Goal: Task Accomplishment & Management: Use online tool/utility

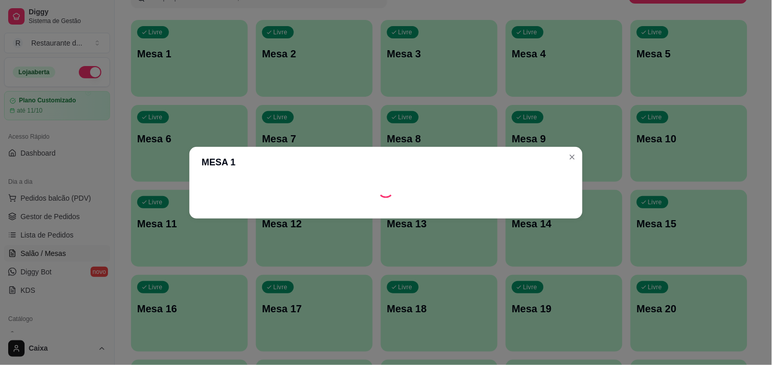
scroll to position [68, 0]
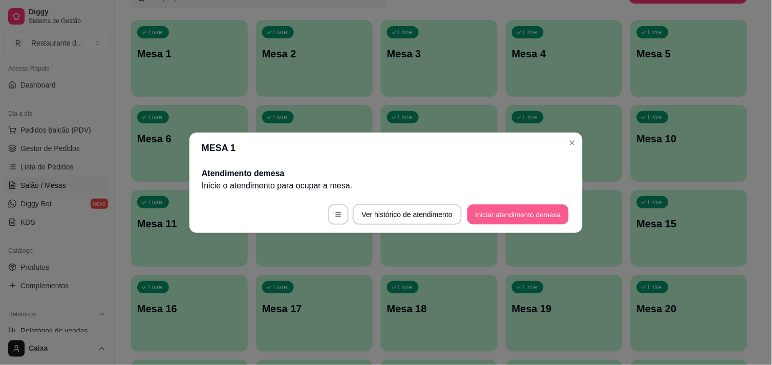
click at [556, 208] on button "Iniciar atendimento de mesa" at bounding box center [518, 214] width 101 height 20
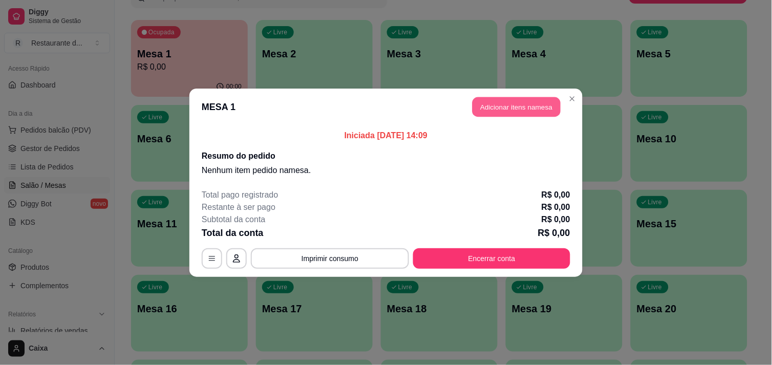
click at [541, 109] on button "Adicionar itens na mesa" at bounding box center [517, 107] width 88 height 20
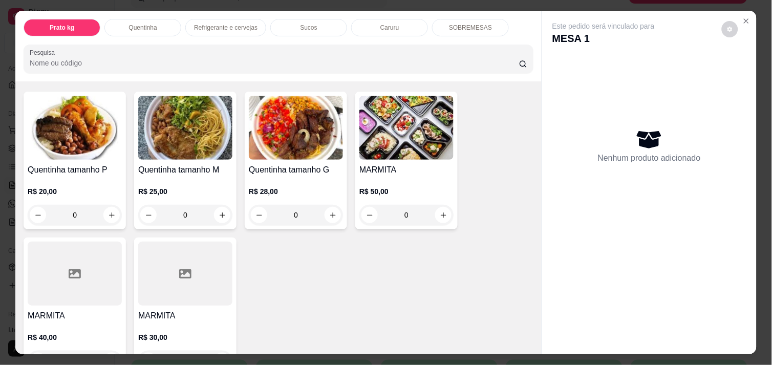
scroll to position [205, 0]
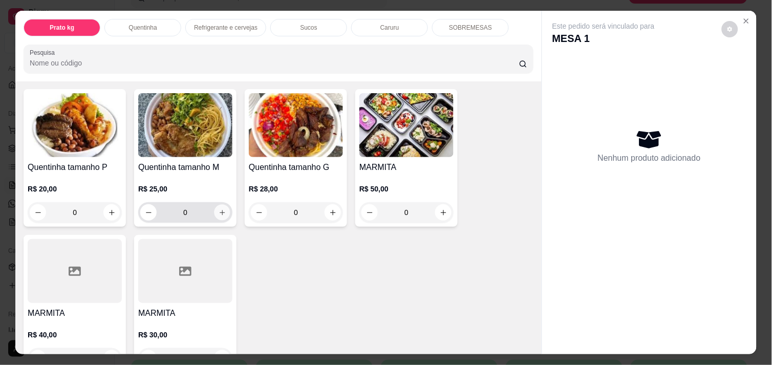
click at [219, 209] on icon "increase-product-quantity" at bounding box center [223, 213] width 8 height 8
type input "1"
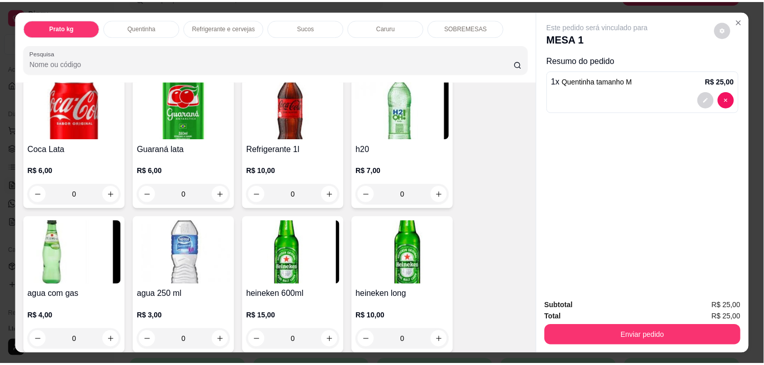
scroll to position [546, 0]
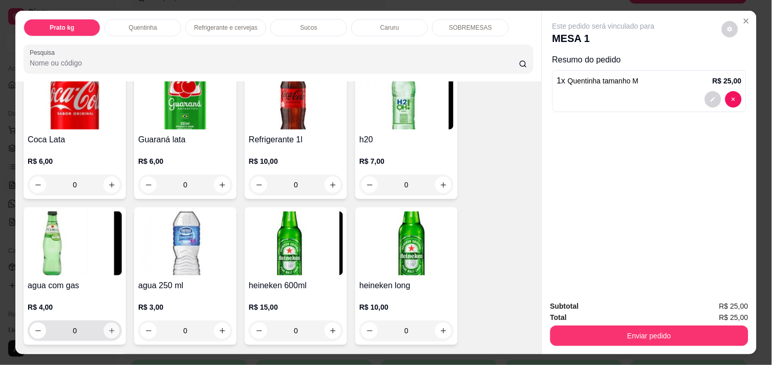
click at [108, 327] on icon "increase-product-quantity" at bounding box center [112, 331] width 8 height 8
type input "1"
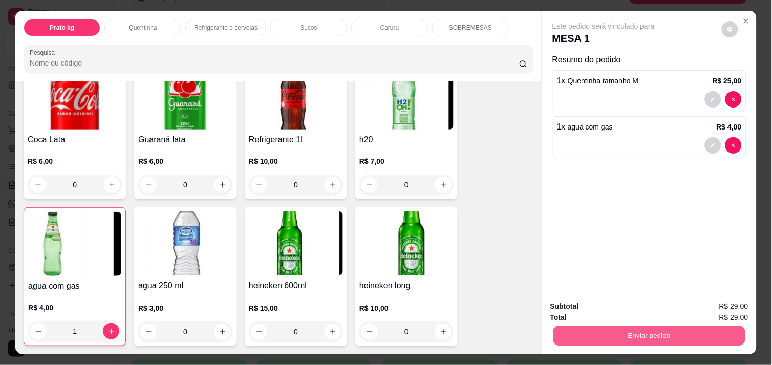
click at [559, 333] on button "Enviar pedido" at bounding box center [650, 336] width 192 height 20
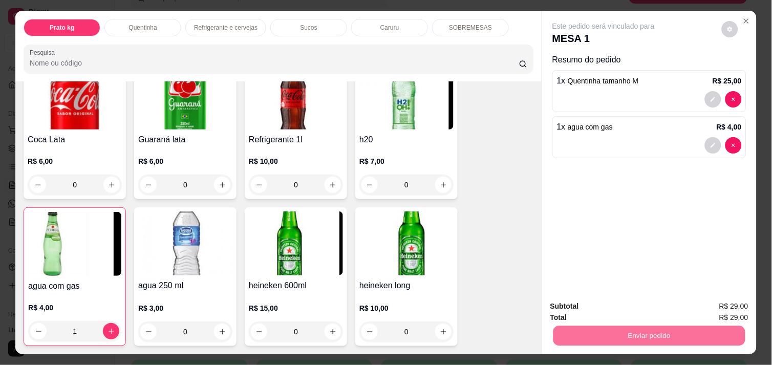
click at [643, 302] on button "Registrar cliente" at bounding box center [654, 306] width 66 height 19
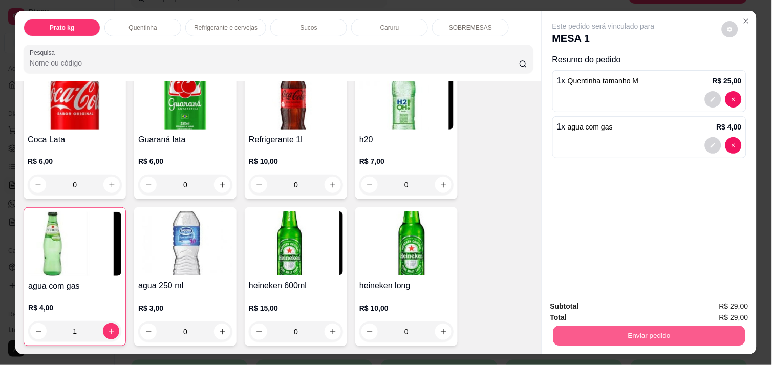
click at [656, 341] on button "Enviar pedido" at bounding box center [650, 336] width 192 height 20
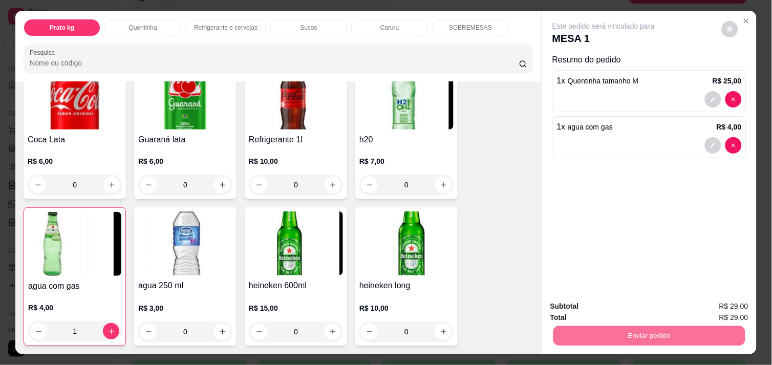
click at [725, 305] on button "Enviar pedido" at bounding box center [722, 306] width 58 height 19
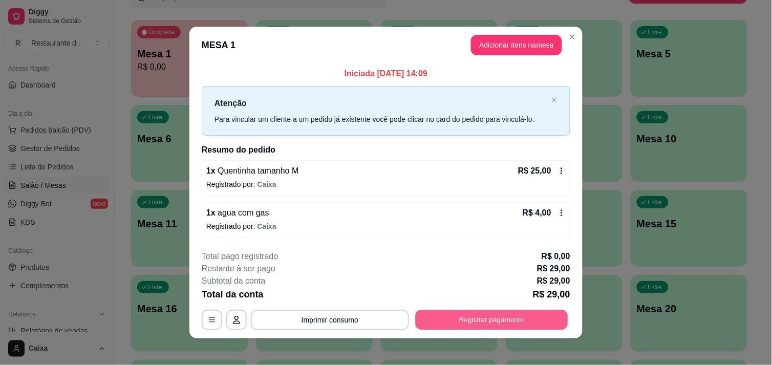
click at [554, 320] on button "Registrar pagamento" at bounding box center [492, 320] width 153 height 20
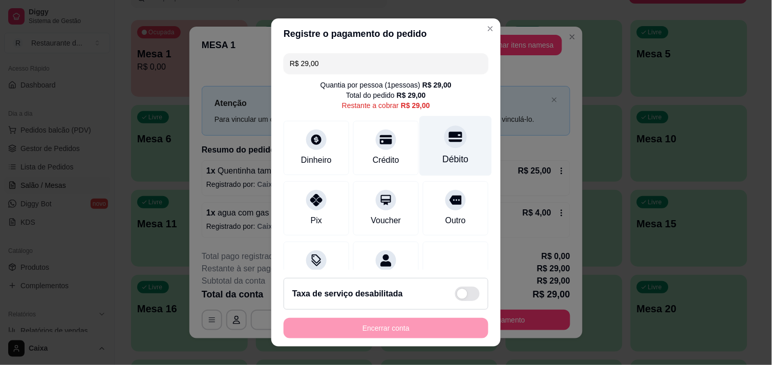
click at [444, 146] on div at bounding box center [455, 136] width 23 height 23
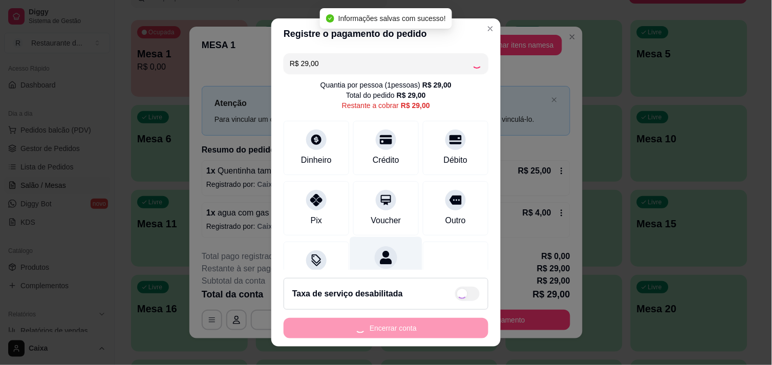
type input "R$ 0,00"
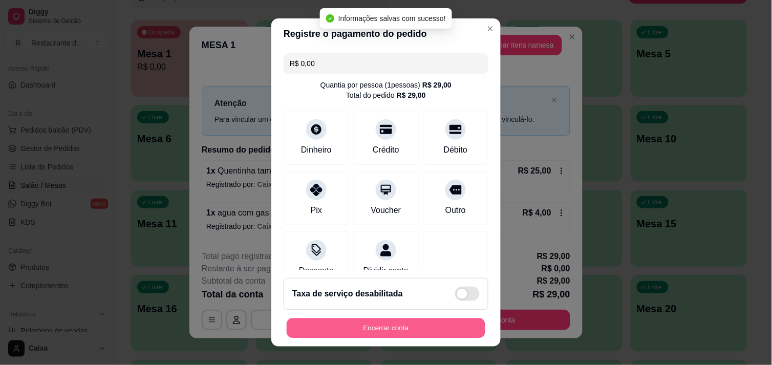
click at [356, 322] on button "Encerrar conta" at bounding box center [386, 328] width 199 height 20
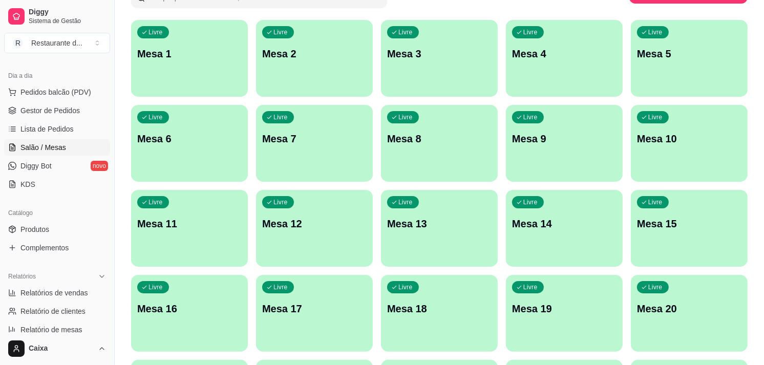
scroll to position [114, 0]
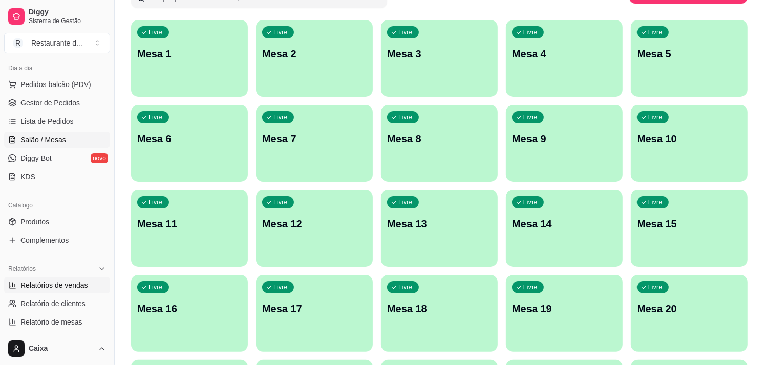
click at [86, 290] on link "Relatórios de vendas" at bounding box center [57, 285] width 106 height 16
select select "ALL"
select select "0"
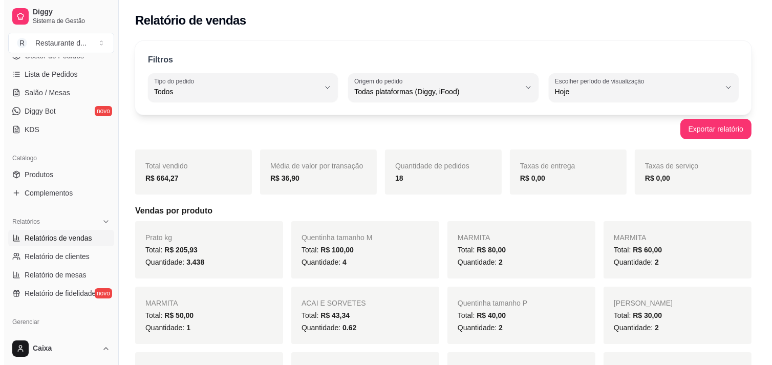
scroll to position [182, 0]
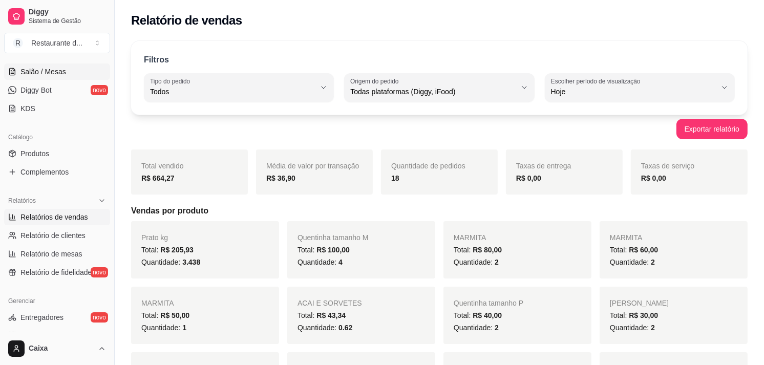
click at [75, 71] on link "Salão / Mesas" at bounding box center [57, 71] width 106 height 16
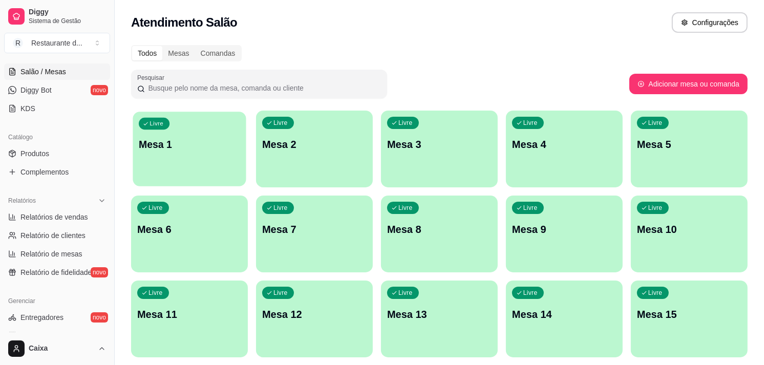
click at [202, 157] on div "Livre Mesa 1" at bounding box center [189, 143] width 113 height 62
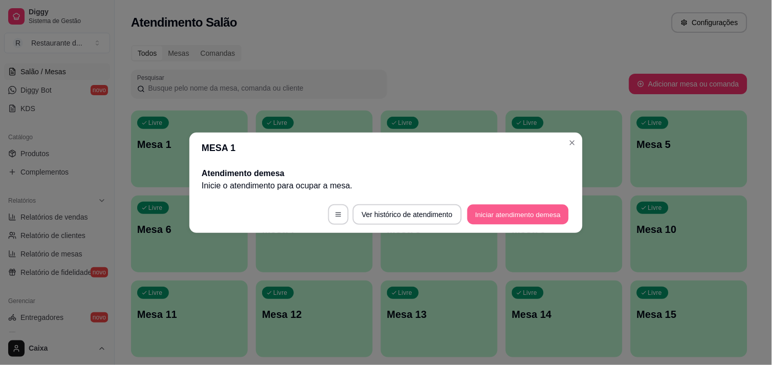
click at [492, 221] on button "Iniciar atendimento de mesa" at bounding box center [518, 214] width 101 height 20
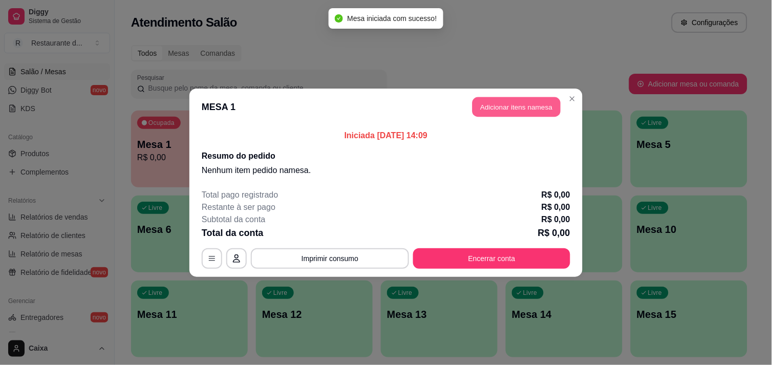
click at [492, 109] on button "Adicionar itens na mesa" at bounding box center [517, 107] width 88 height 20
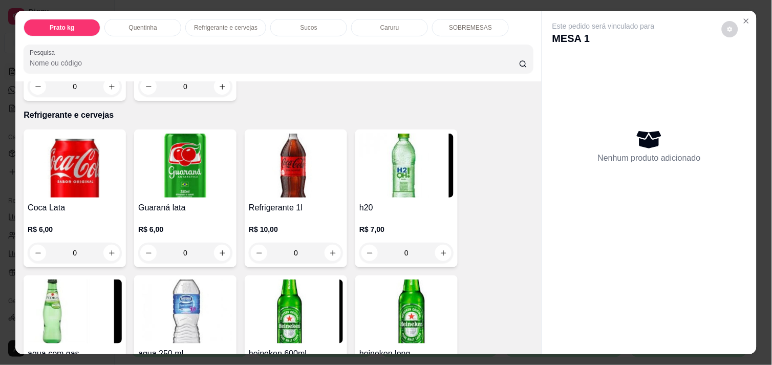
scroll to position [715, 0]
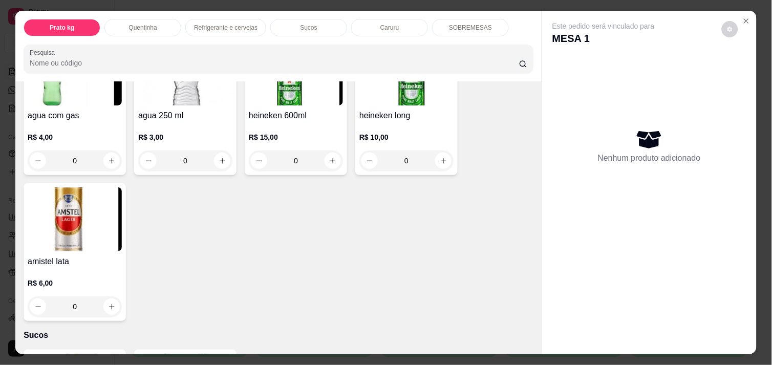
click at [528, 83] on div "Item avulso Prato kg Prato kg 0.000 59,90 kg ACAI E SORVETES 0.000 69,90 kg Que…" at bounding box center [278, 217] width 526 height 272
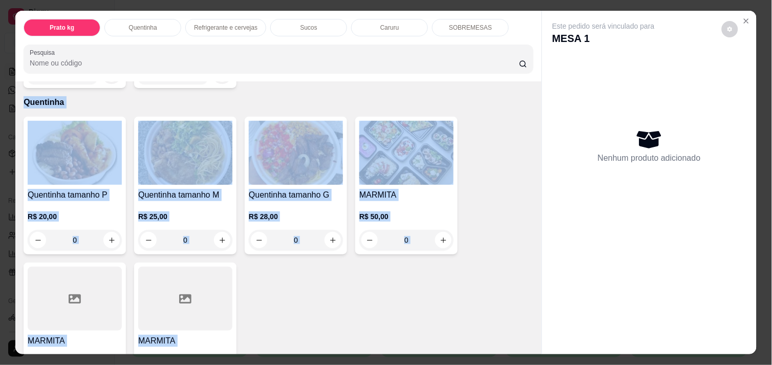
click at [530, 83] on div "Item avulso Prato kg Prato kg 0.000 59,90 kg ACAI E SORVETES 0.000 69,90 kg Que…" at bounding box center [278, 217] width 526 height 272
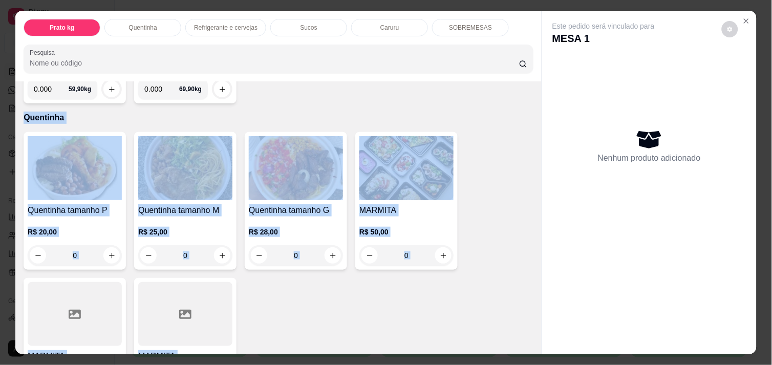
drag, startPoint x: 530, startPoint y: 83, endPoint x: 487, endPoint y: 115, distance: 53.2
click at [487, 115] on p "Quentinha" at bounding box center [279, 118] width 510 height 12
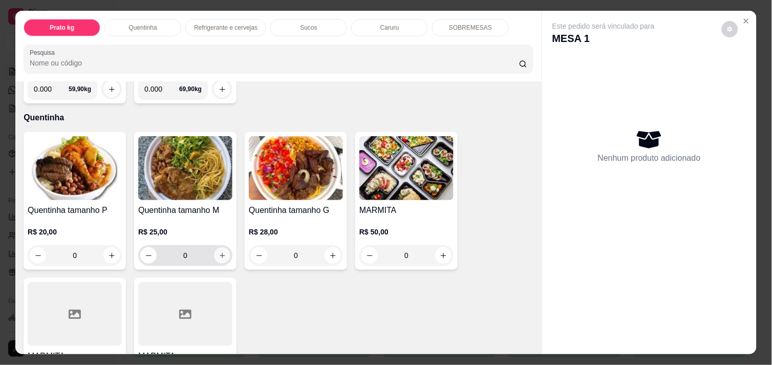
click at [222, 253] on button "increase-product-quantity" at bounding box center [223, 256] width 16 height 16
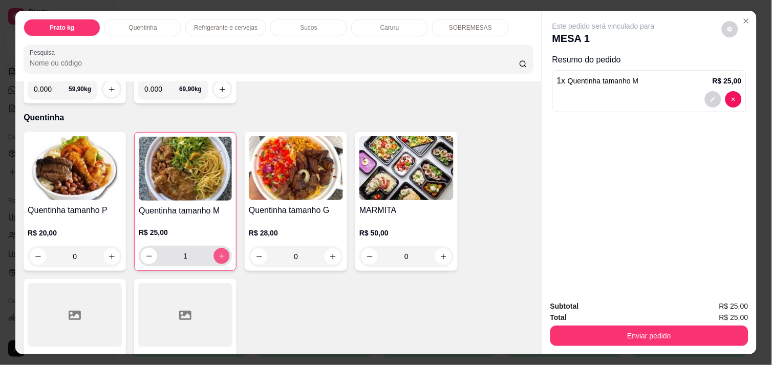
click at [222, 253] on button "increase-product-quantity" at bounding box center [222, 256] width 16 height 16
type input "2"
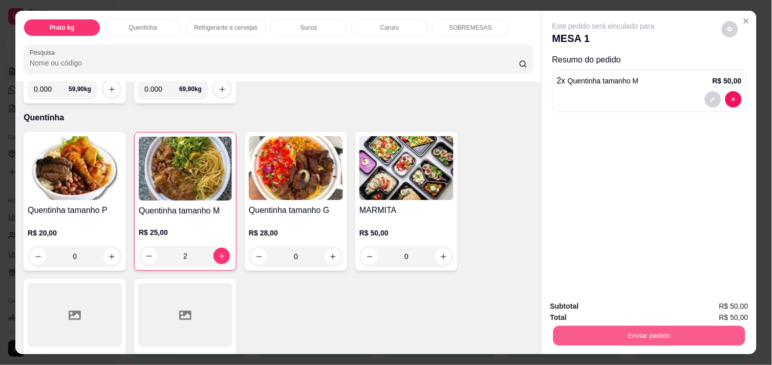
click at [617, 335] on button "Enviar pedido" at bounding box center [650, 336] width 192 height 20
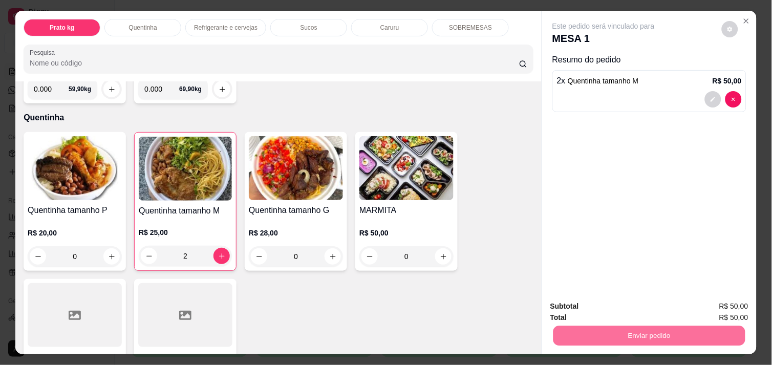
click at [526, 341] on div "Item avulso Prato kg Prato kg 0.000 59,90 kg ACAI E SORVETES 0.000 69,90 kg Que…" at bounding box center [278, 217] width 526 height 272
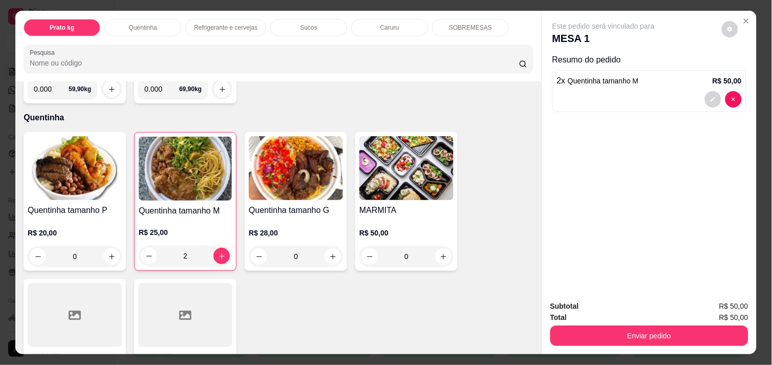
click at [526, 341] on div "Item avulso Prato kg Prato kg 0.000 59,90 kg ACAI E SORVETES 0.000 69,90 kg Que…" at bounding box center [278, 217] width 526 height 272
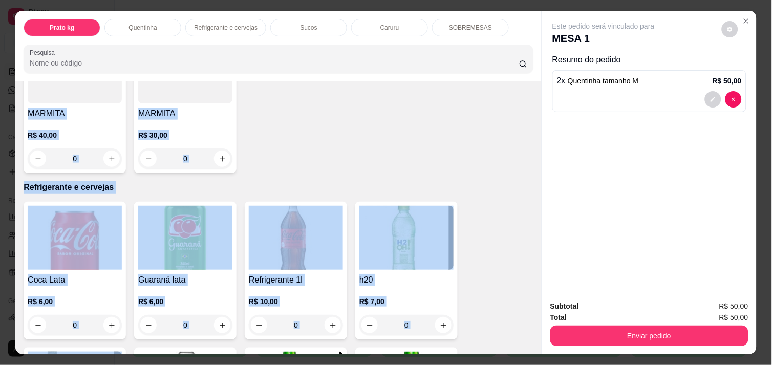
click at [529, 342] on div "Item avulso Prato kg Prato kg 0.000 59,90 kg ACAI E SORVETES 0.000 69,90 kg Que…" at bounding box center [278, 217] width 526 height 272
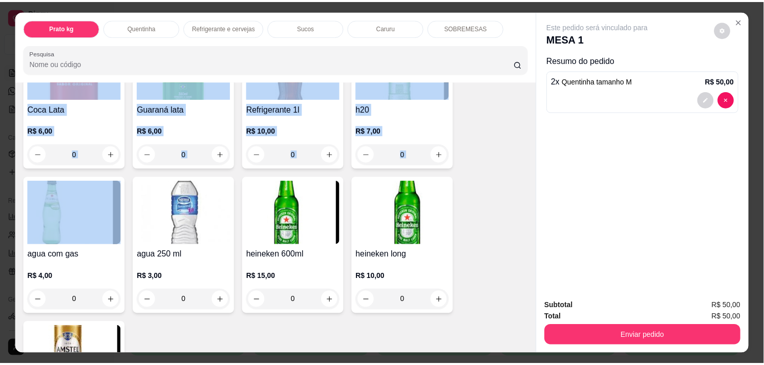
scroll to position [587, 0]
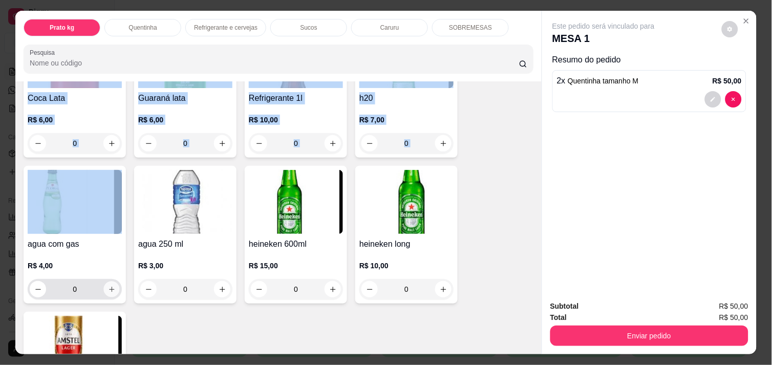
click at [111, 283] on button "increase-product-quantity" at bounding box center [112, 290] width 16 height 16
type input "1"
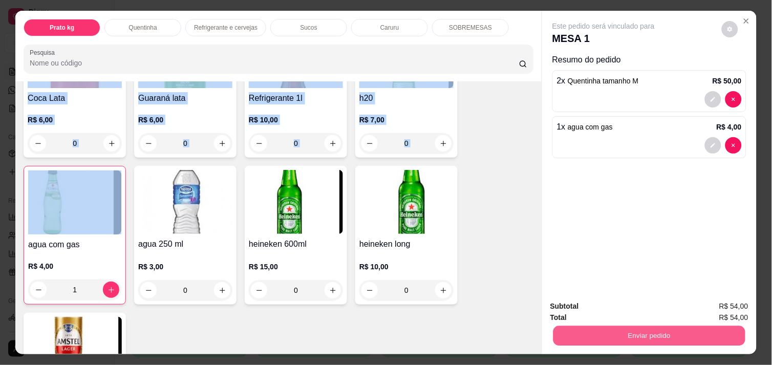
click at [572, 330] on button "Enviar pedido" at bounding box center [650, 336] width 192 height 20
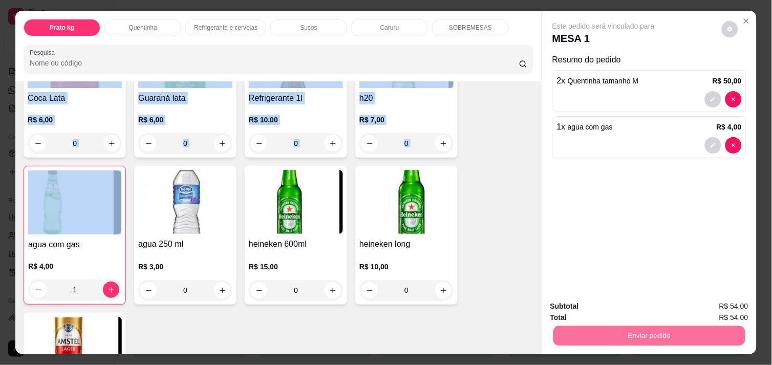
click at [718, 301] on button "Enviar pedido" at bounding box center [722, 306] width 56 height 19
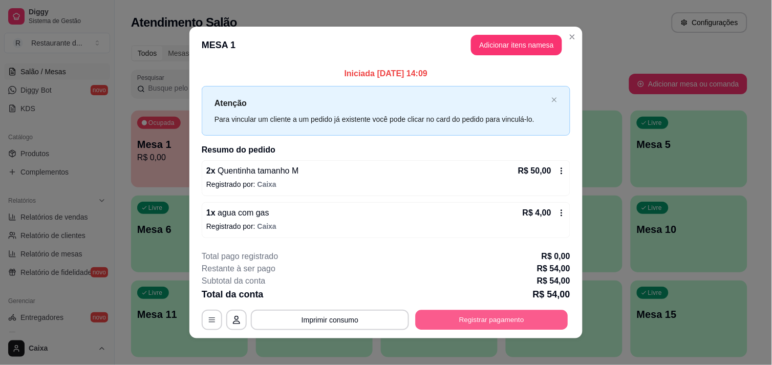
click at [482, 318] on button "Registrar pagamento" at bounding box center [492, 320] width 153 height 20
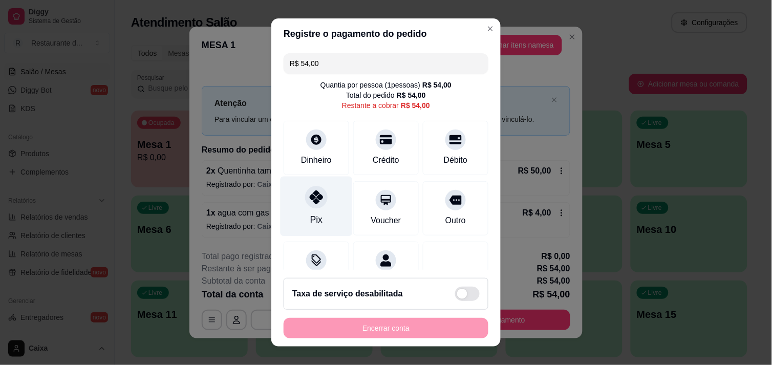
click at [310, 198] on icon at bounding box center [316, 196] width 13 height 13
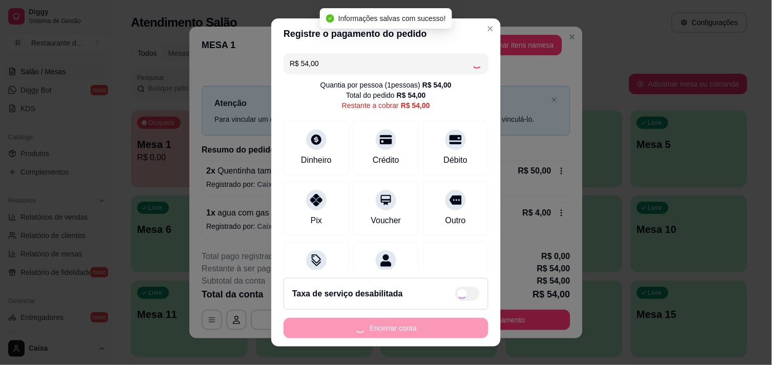
type input "R$ 0,00"
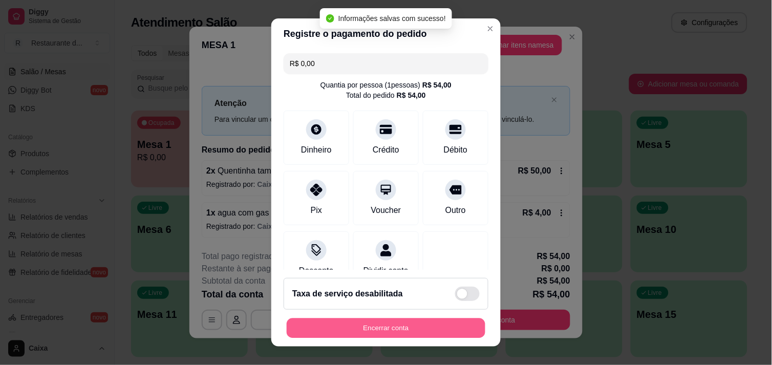
click at [347, 323] on button "Encerrar conta" at bounding box center [386, 328] width 199 height 20
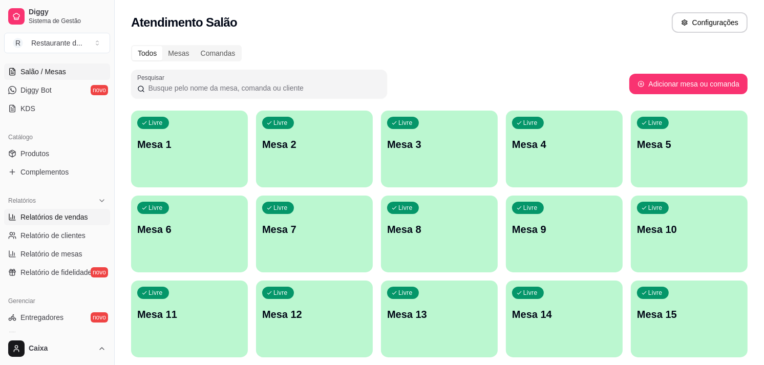
click at [63, 216] on span "Relatórios de vendas" at bounding box center [54, 217] width 68 height 10
select select "ALL"
select select "0"
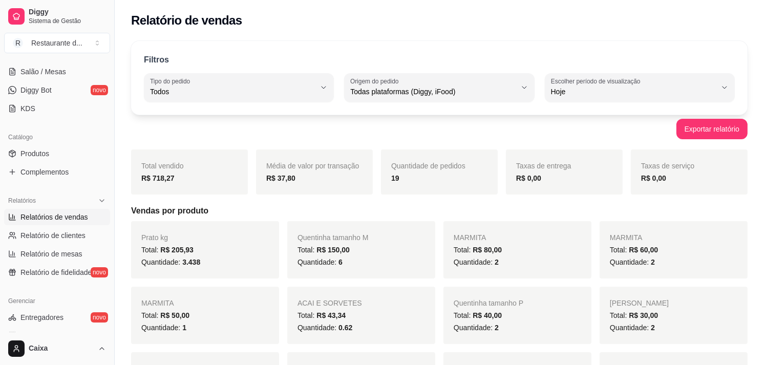
click at [284, 269] on div "Prato kg Total: R$ 205,93 Quantidade: 3.438 Quentinha tamanho M Total: R$ 150,0…" at bounding box center [439, 348] width 617 height 254
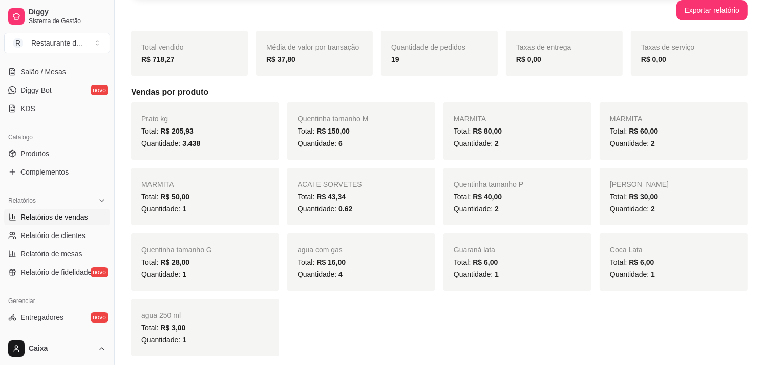
scroll to position [136, 0]
